Goal: Information Seeking & Learning: Learn about a topic

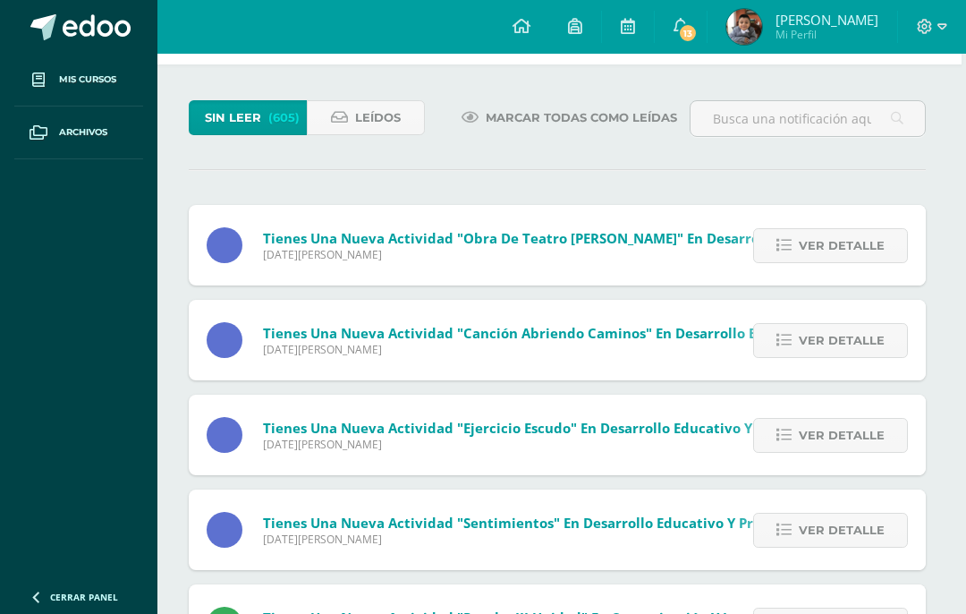
scroll to position [70, 4]
click at [830, 250] on span "Ver detalle" at bounding box center [842, 246] width 86 height 33
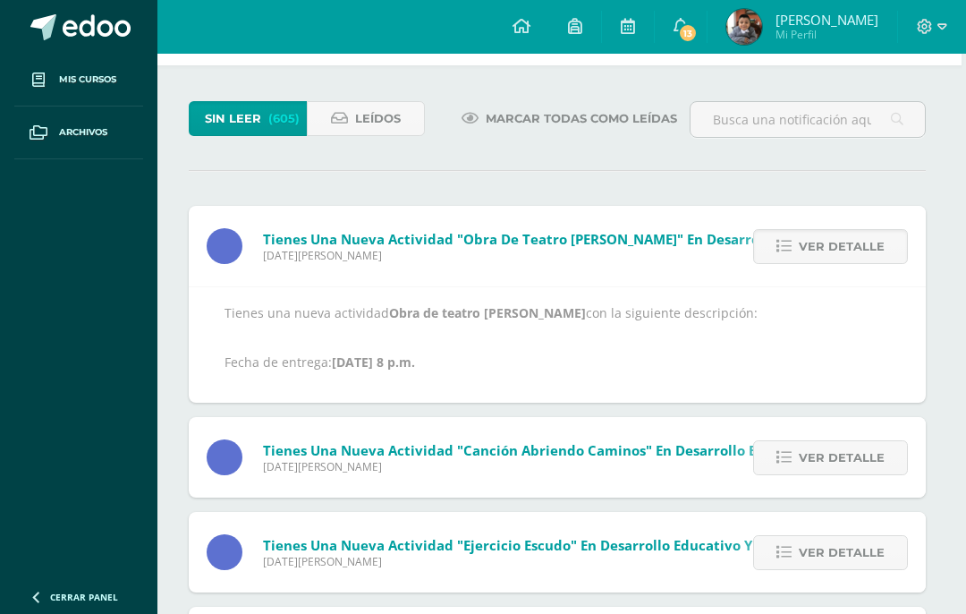
scroll to position [100, 4]
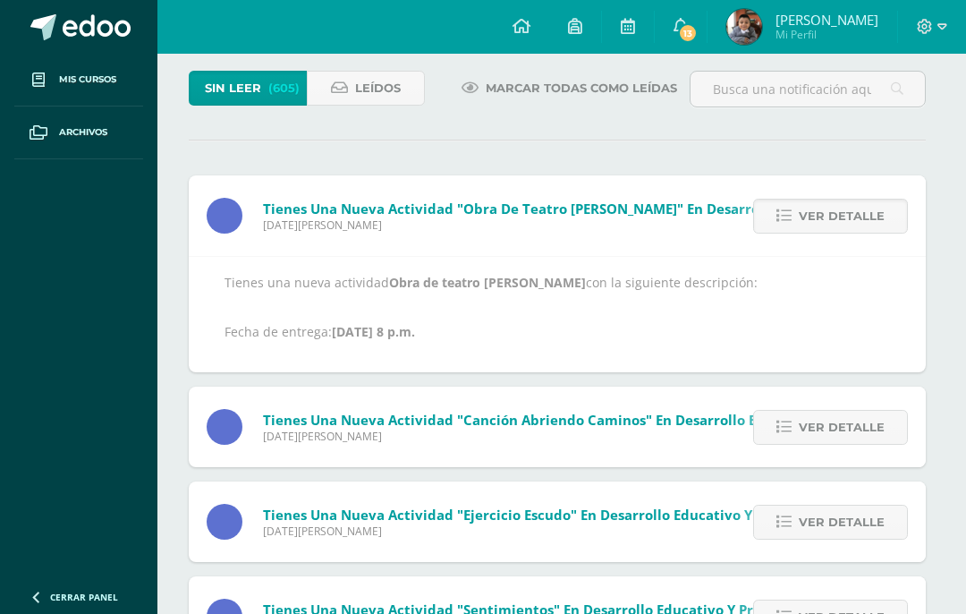
click at [877, 430] on span "Ver detalle" at bounding box center [842, 427] width 86 height 33
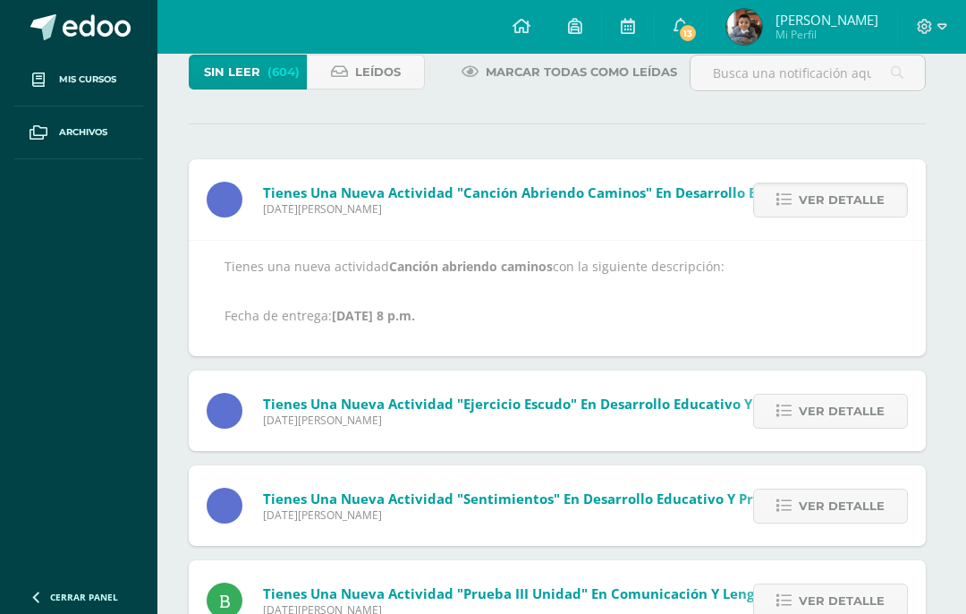
scroll to position [116, 0]
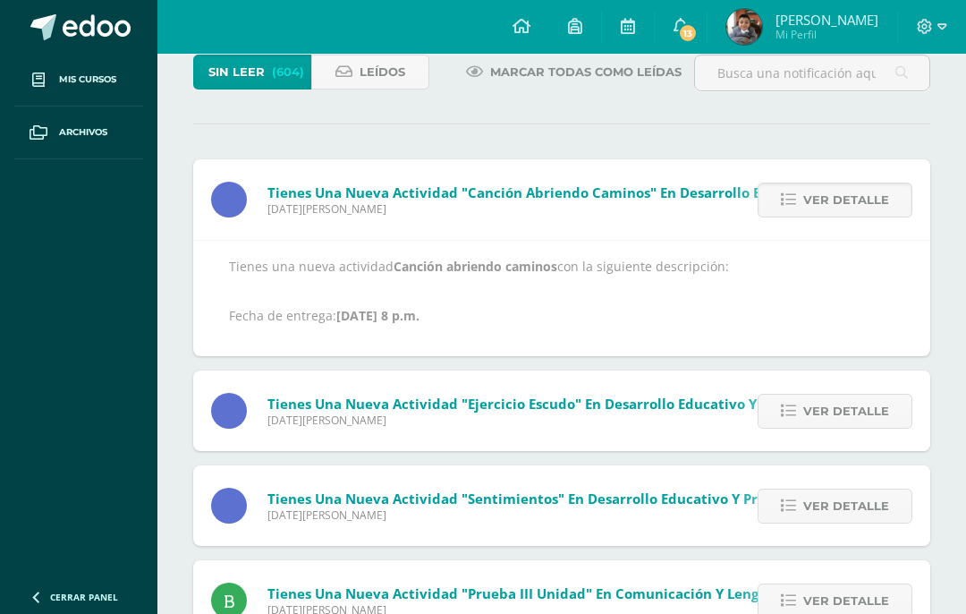
click at [859, 407] on span "Ver detalle" at bounding box center [846, 410] width 86 height 33
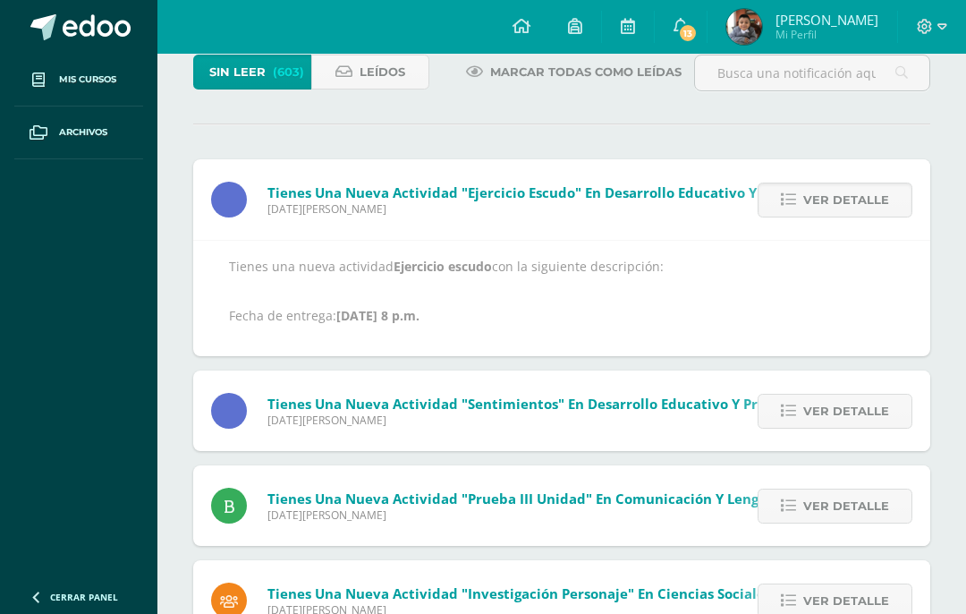
click at [875, 419] on span "Ver detalle" at bounding box center [846, 410] width 86 height 33
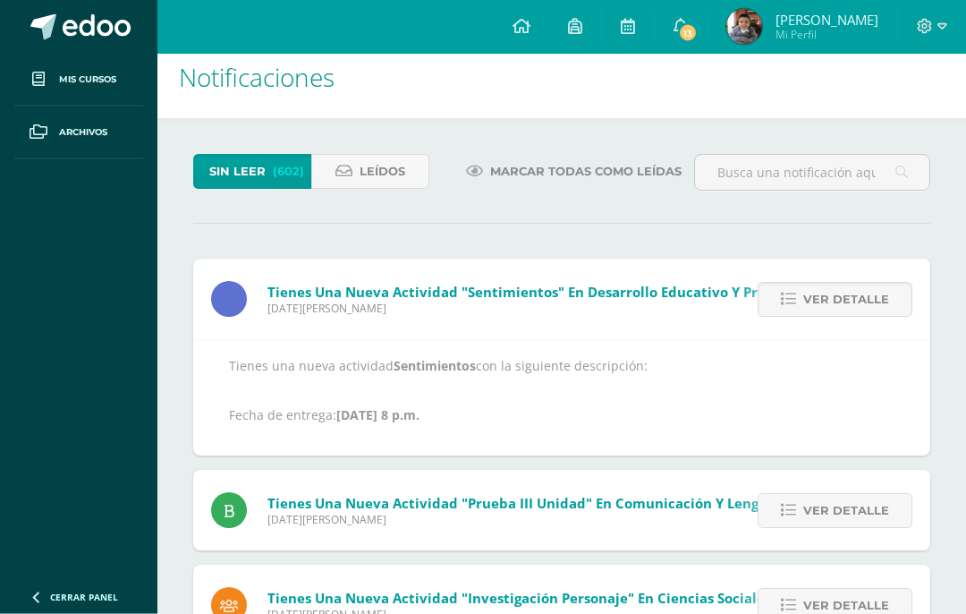
scroll to position [8, 0]
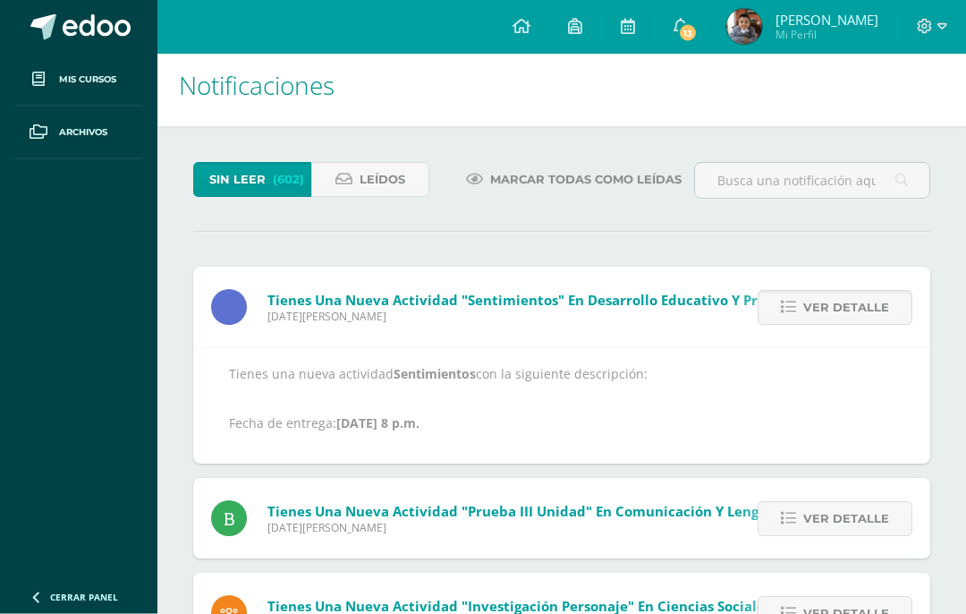
click at [343, 187] on icon at bounding box center [343, 180] width 17 height 15
click at [388, 164] on span "Leídos" at bounding box center [383, 180] width 46 height 33
click at [389, 171] on span "Leídos" at bounding box center [383, 180] width 46 height 33
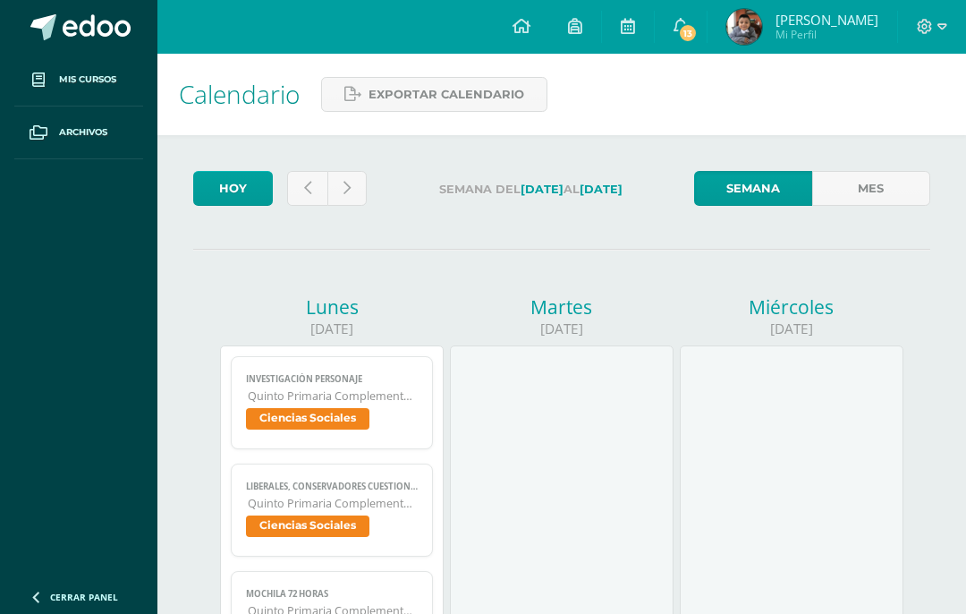
click at [698, 33] on span "13" at bounding box center [688, 33] width 20 height 20
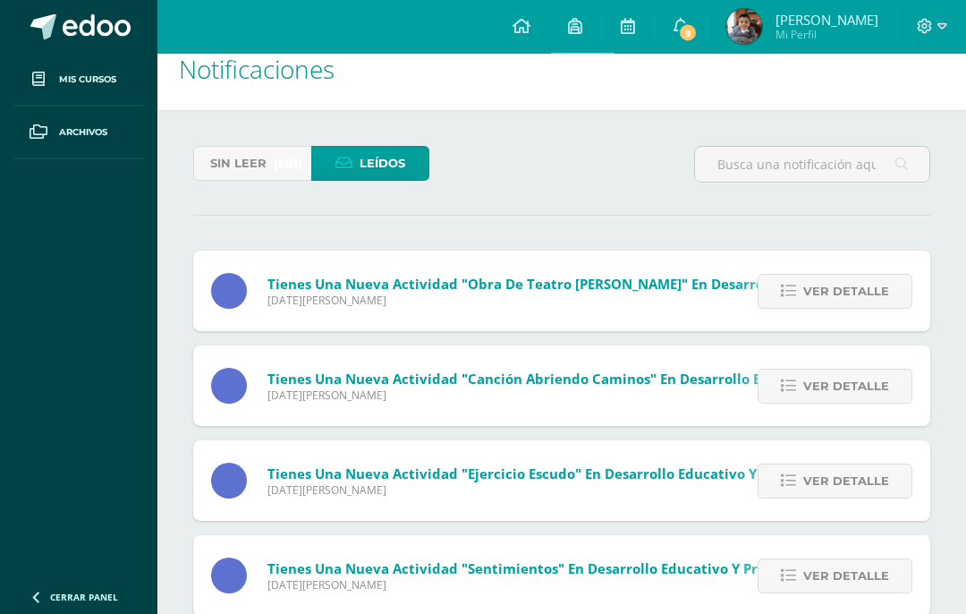
scroll to position [32, 0]
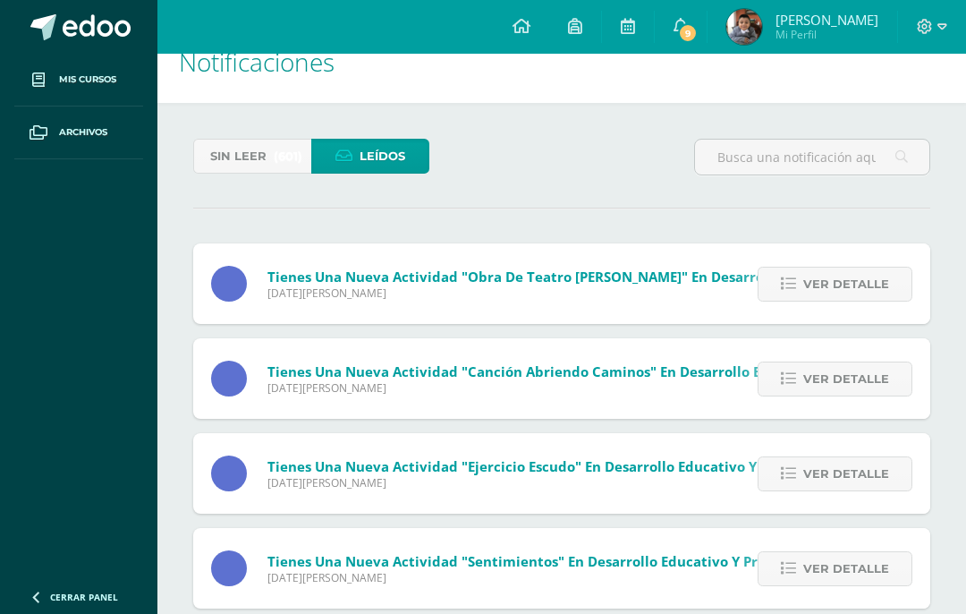
click at [843, 285] on span "Ver detalle" at bounding box center [846, 283] width 86 height 33
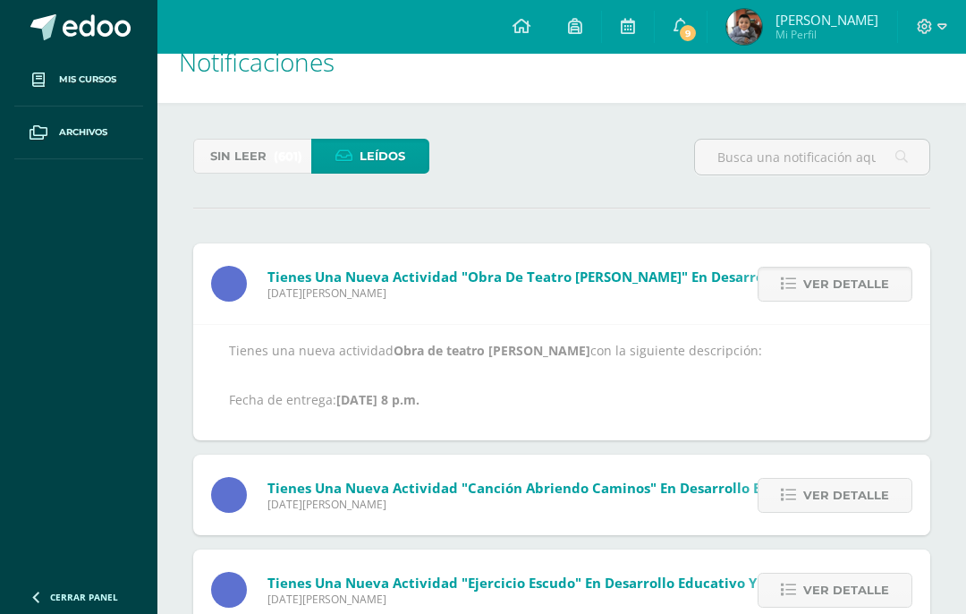
scroll to position [0, 0]
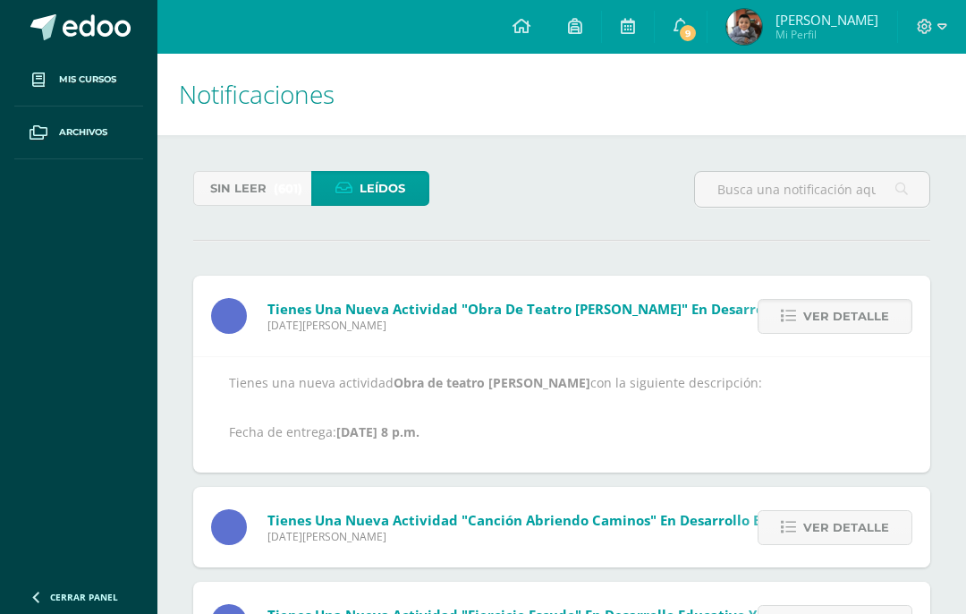
click at [72, 76] on span "Mis cursos" at bounding box center [87, 79] width 57 height 14
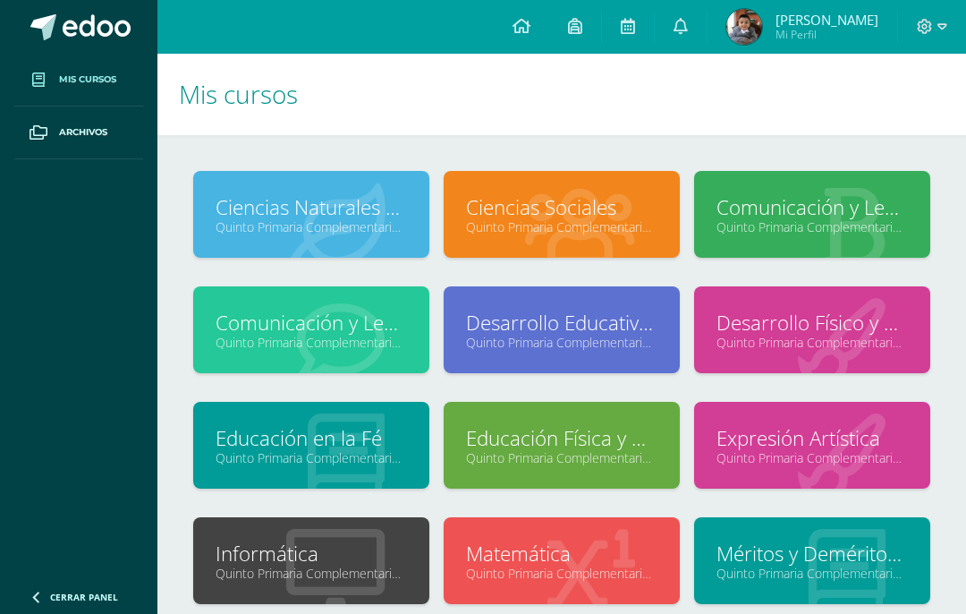
click at [530, 22] on icon at bounding box center [521, 26] width 18 height 16
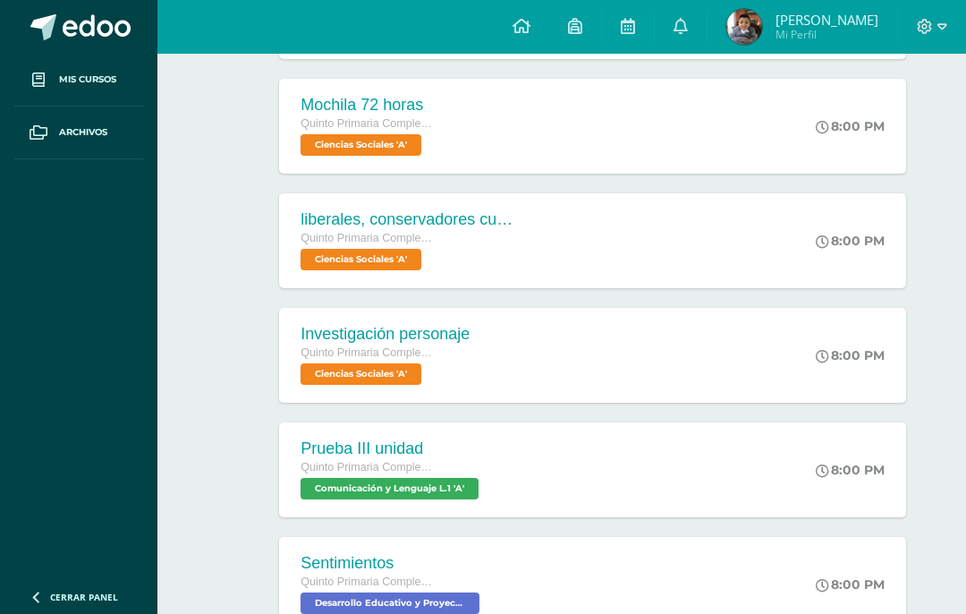
scroll to position [360, 0]
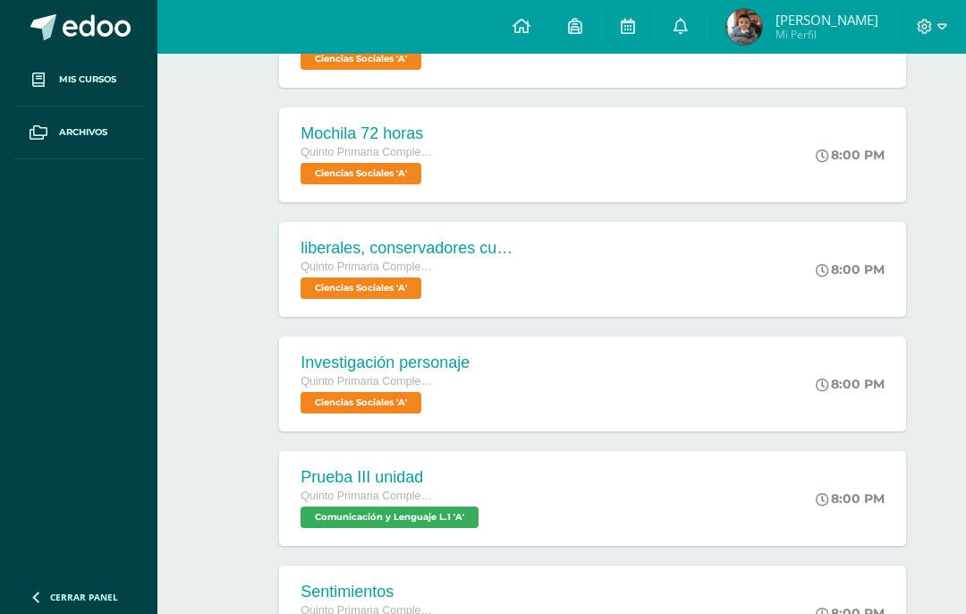
click at [699, 274] on div "liberales, conservadores cuestionario Quinto Primaria Complementaria Ciencias S…" at bounding box center [592, 269] width 626 height 95
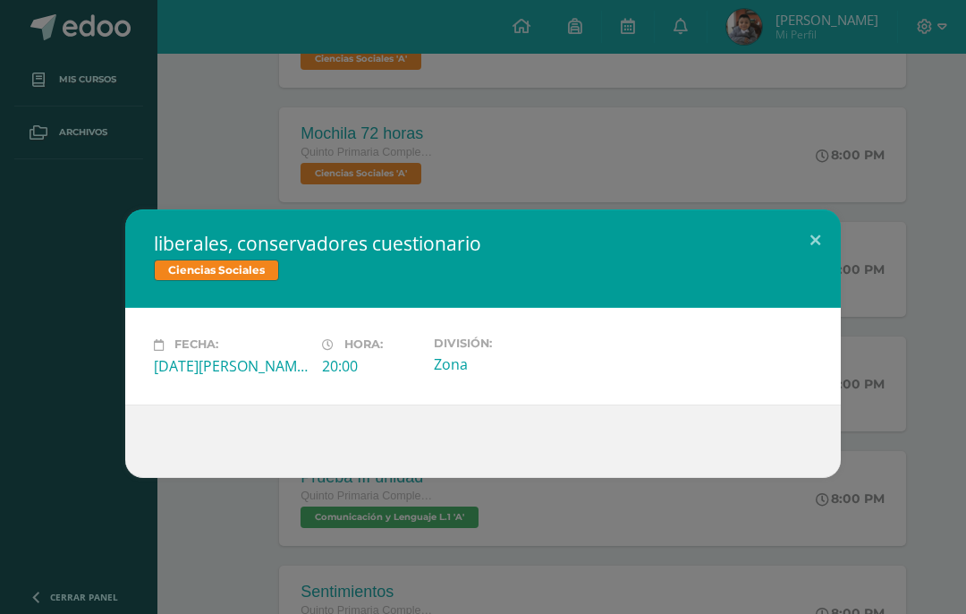
click at [830, 230] on button at bounding box center [815, 239] width 51 height 61
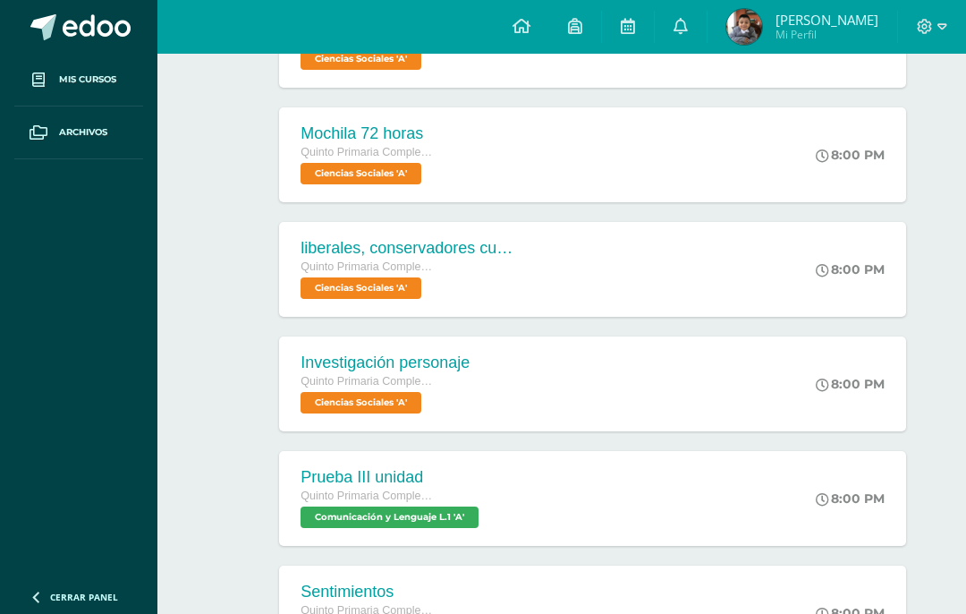
scroll to position [374, 0]
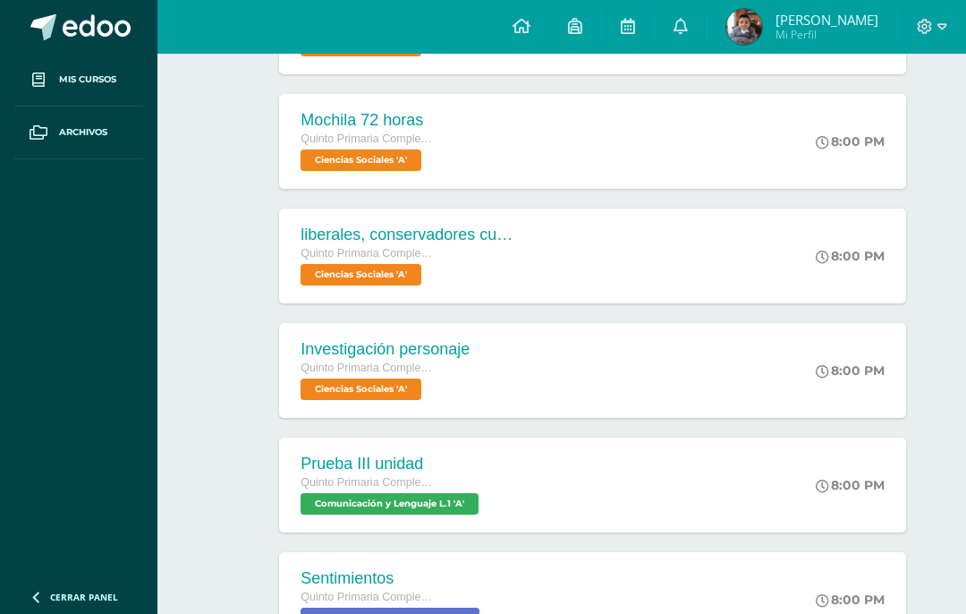
click at [769, 148] on div "Mochila 72 horas Quinto Primaria Complementaria Ciencias Sociales 'A' 8:00 PM M…" at bounding box center [592, 141] width 626 height 95
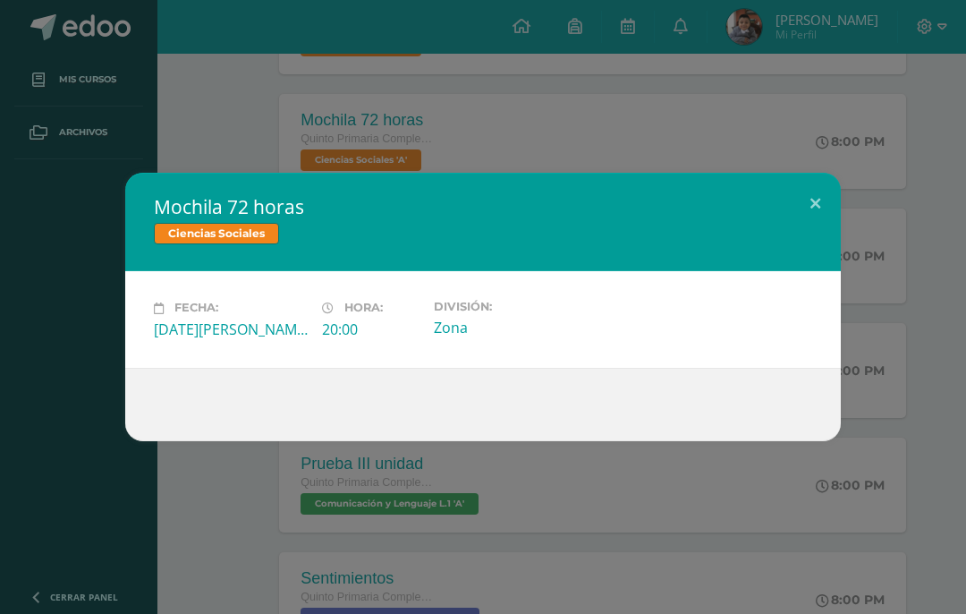
click at [812, 197] on button at bounding box center [815, 203] width 51 height 61
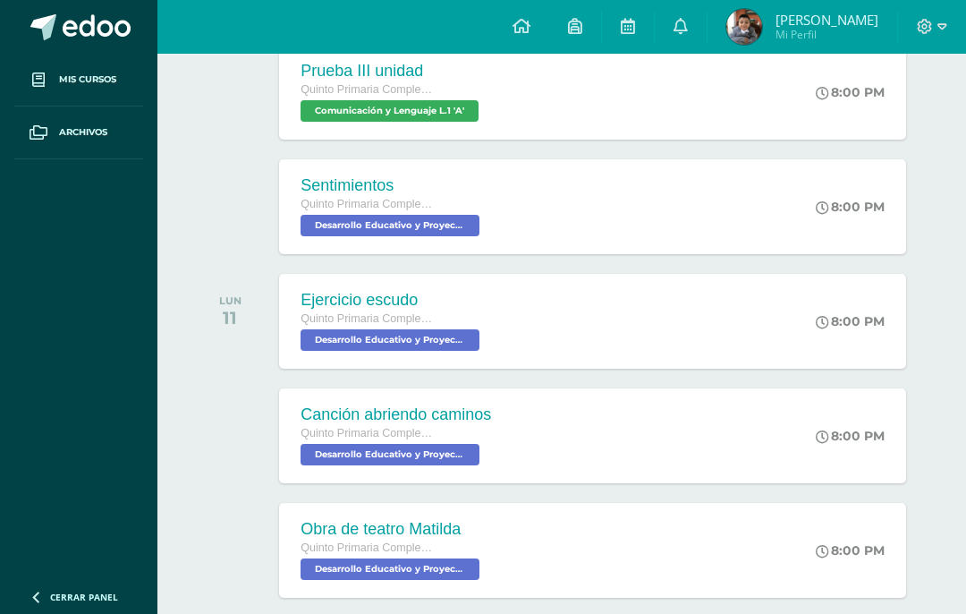
scroll to position [783, 0]
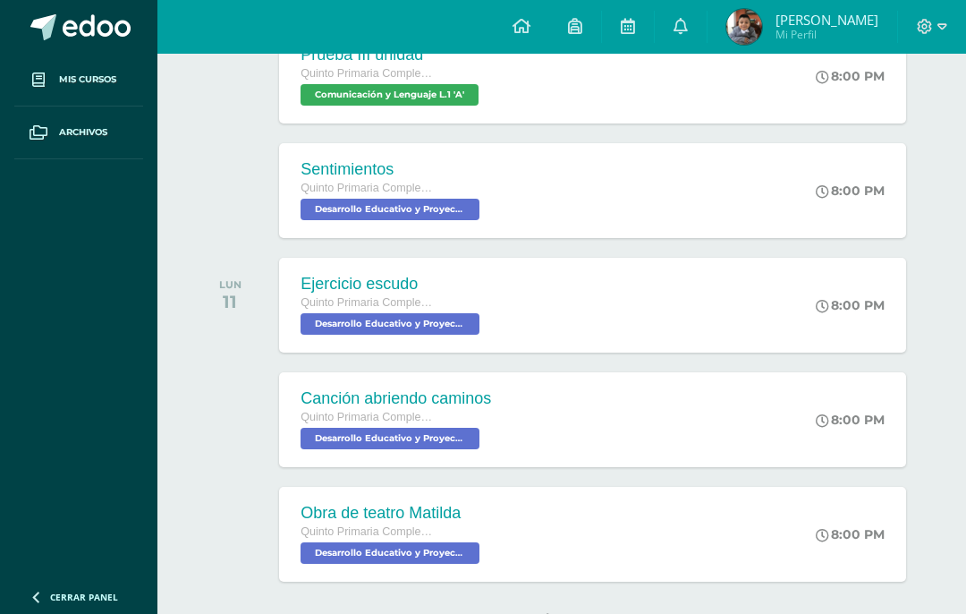
click at [325, 514] on div "Obra de teatro [PERSON_NAME]" at bounding box center [392, 513] width 183 height 19
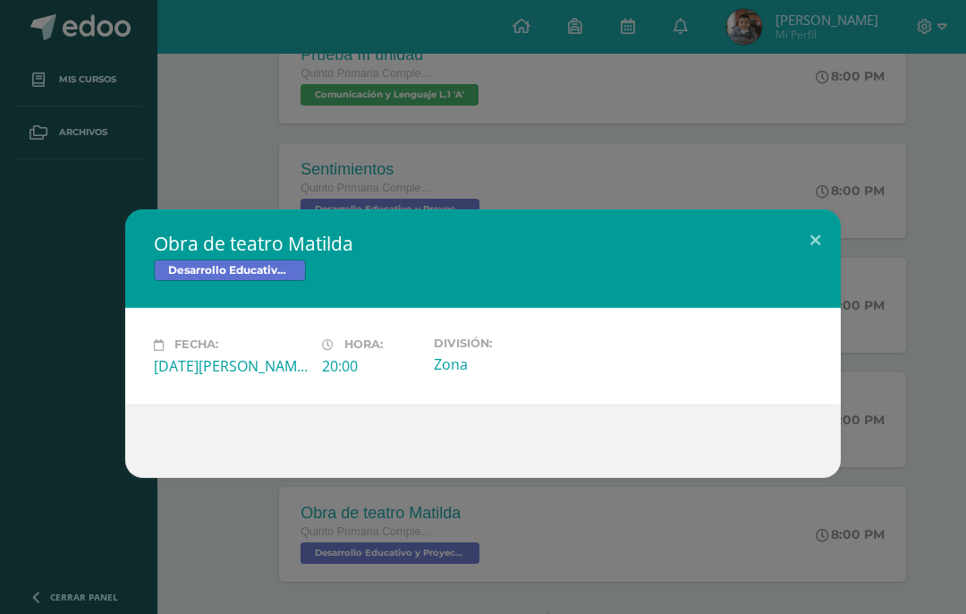
click at [809, 217] on button at bounding box center [815, 239] width 51 height 61
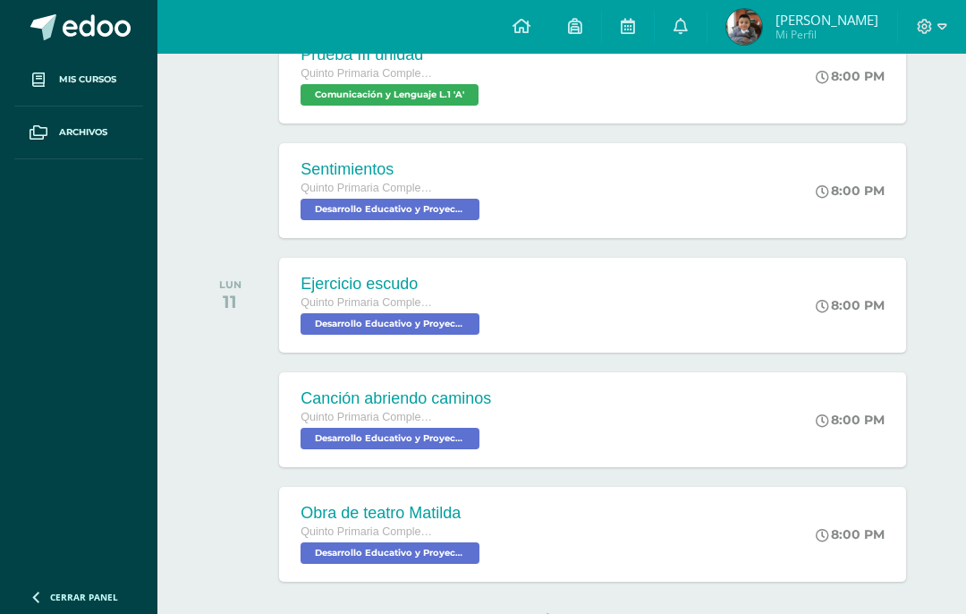
click at [802, 247] on button at bounding box center [782, 250] width 46 height 55
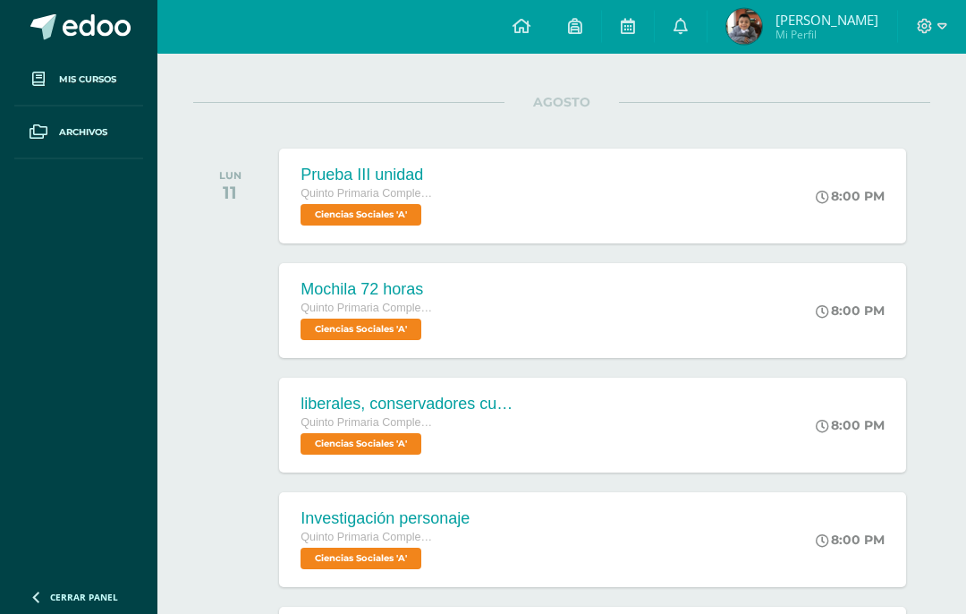
scroll to position [205, 0]
click at [758, 173] on div "Prueba III unidad Quinto Primaria Complementaria Ciencias Sociales 'A' 8:00 PM …" at bounding box center [592, 195] width 626 height 95
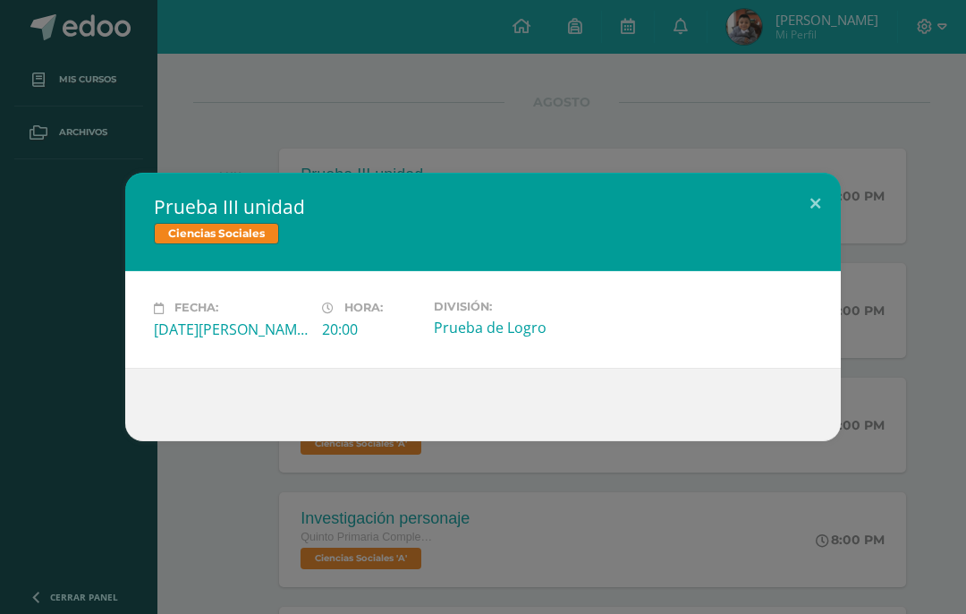
click at [818, 198] on button at bounding box center [815, 203] width 51 height 61
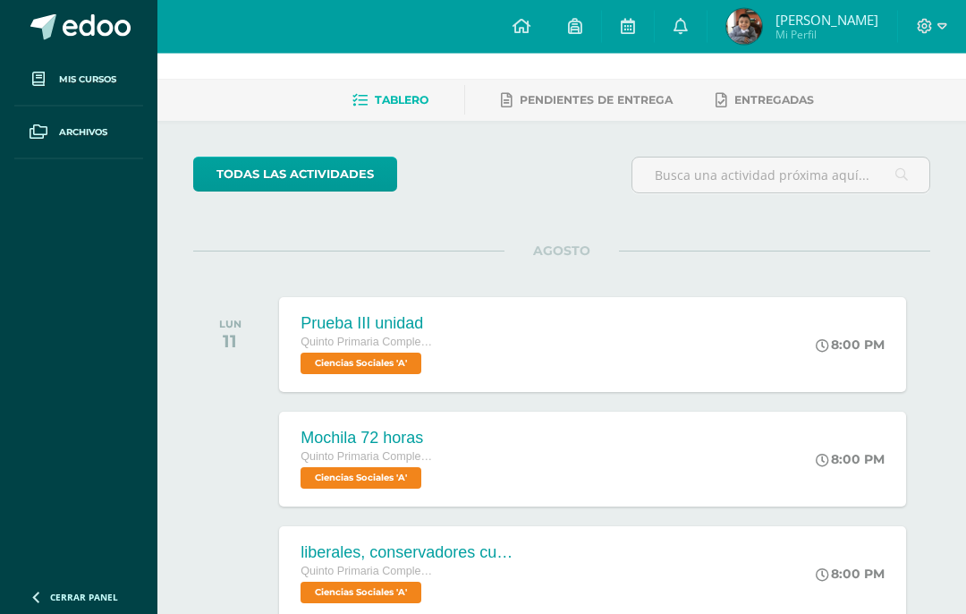
scroll to position [0, 0]
